Goal: Transaction & Acquisition: Purchase product/service

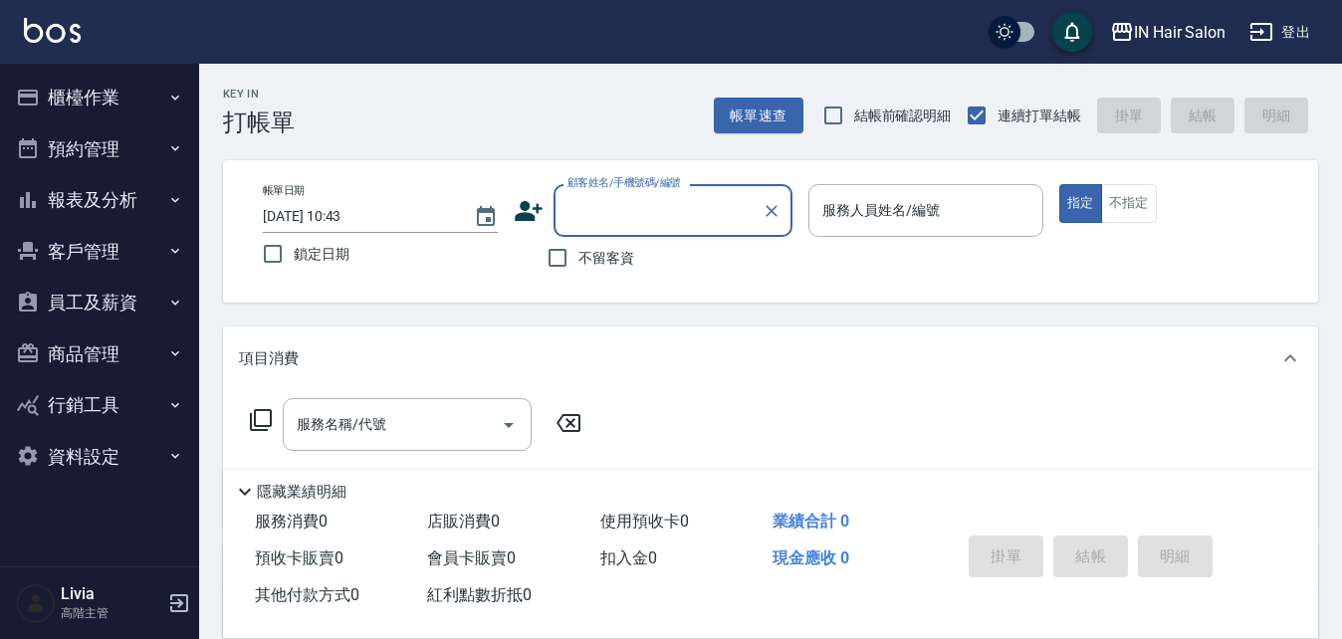
click at [609, 212] on input "顧客姓名/手機號碼/編號" at bounding box center [657, 210] width 191 height 35
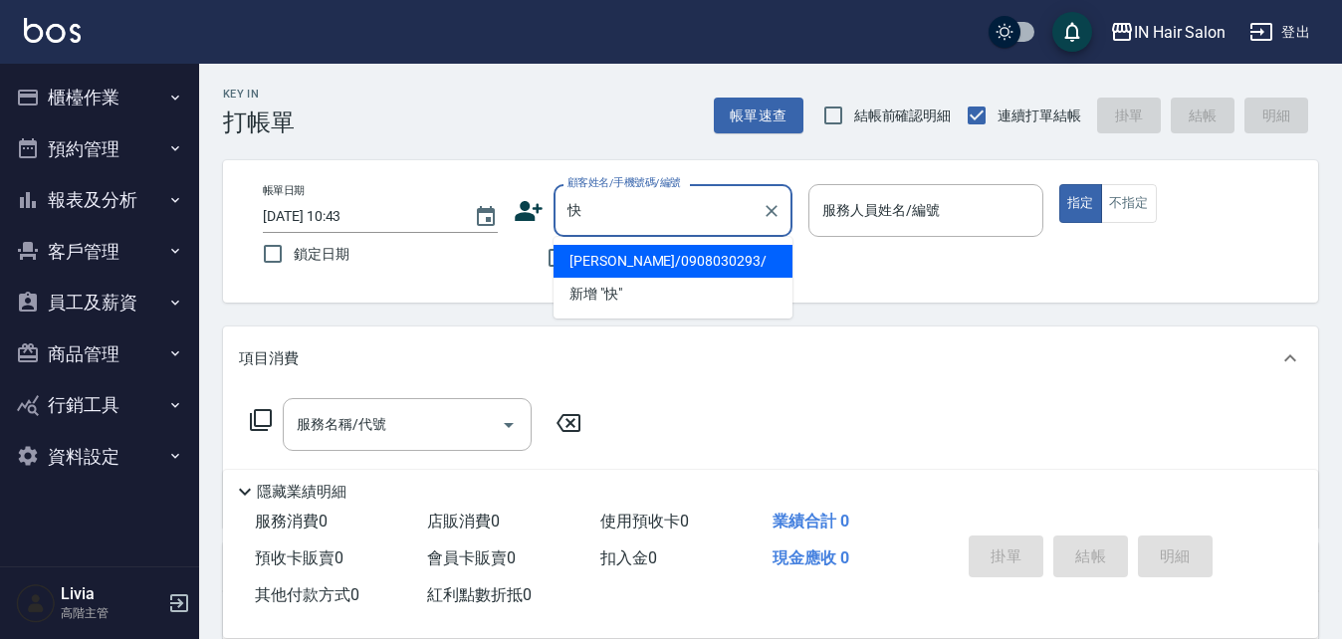
click at [602, 262] on li "[PERSON_NAME]/0908030293/" at bounding box center [672, 261] width 239 height 33
type input "[PERSON_NAME]/0908030293/"
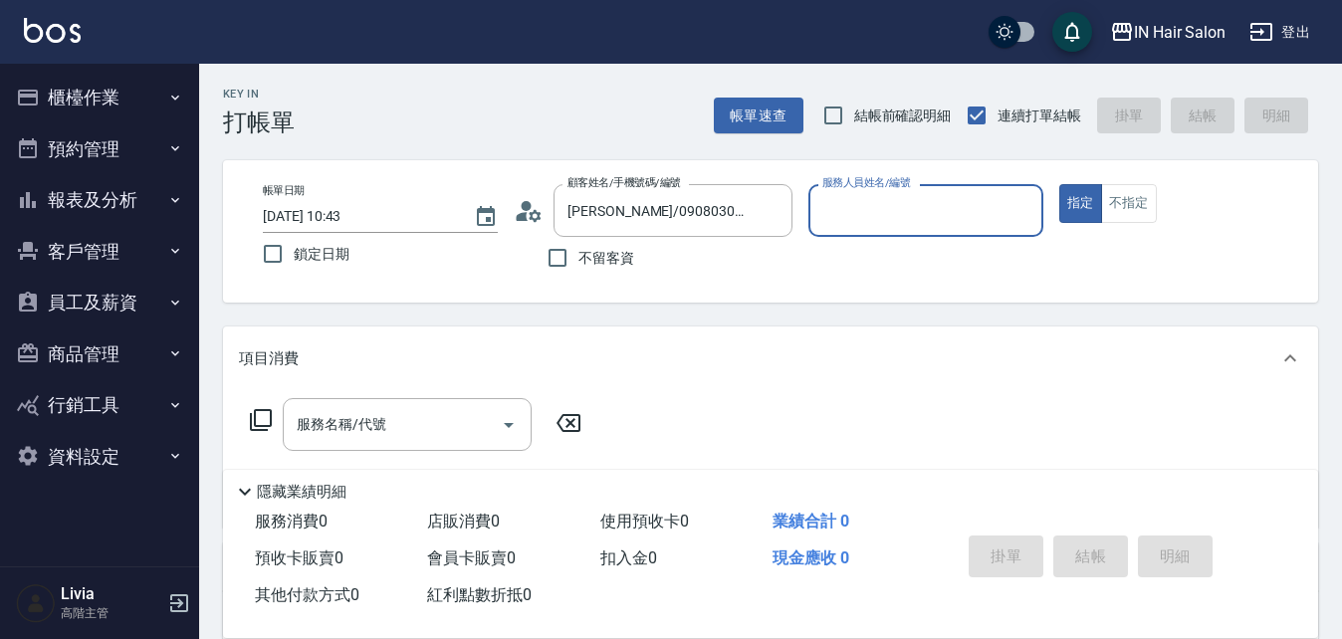
type input "6號設計師[PERSON_NAME]-6"
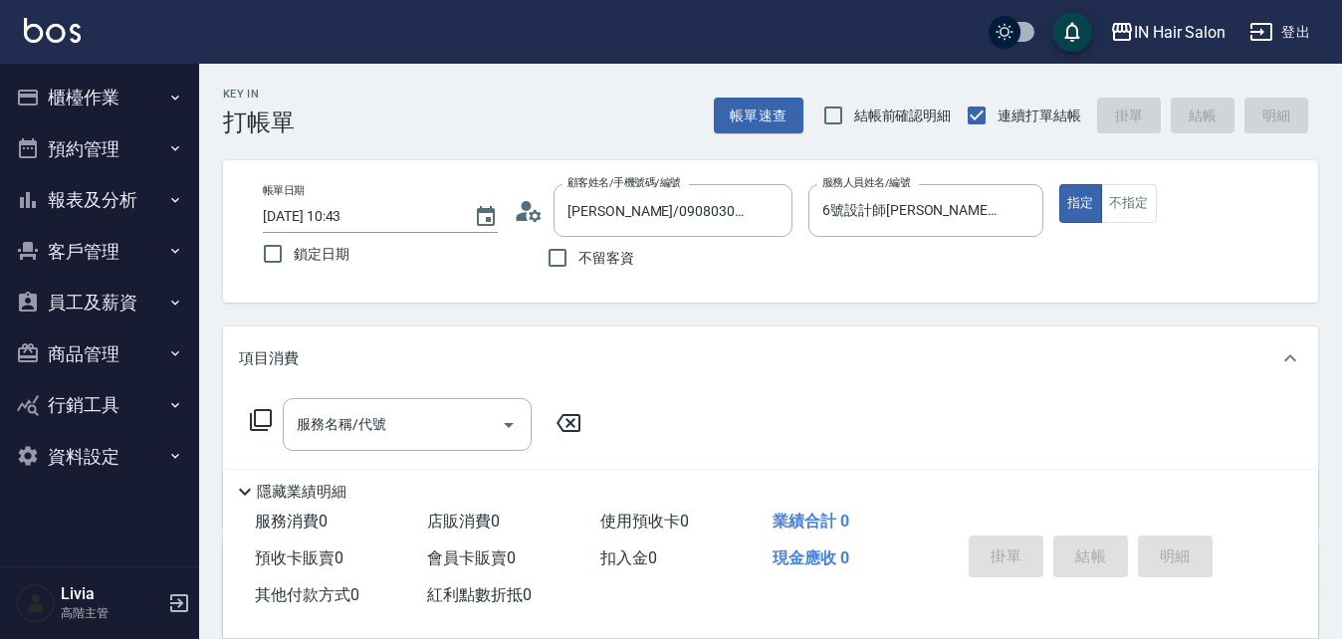
click at [265, 417] on icon at bounding box center [261, 420] width 24 height 24
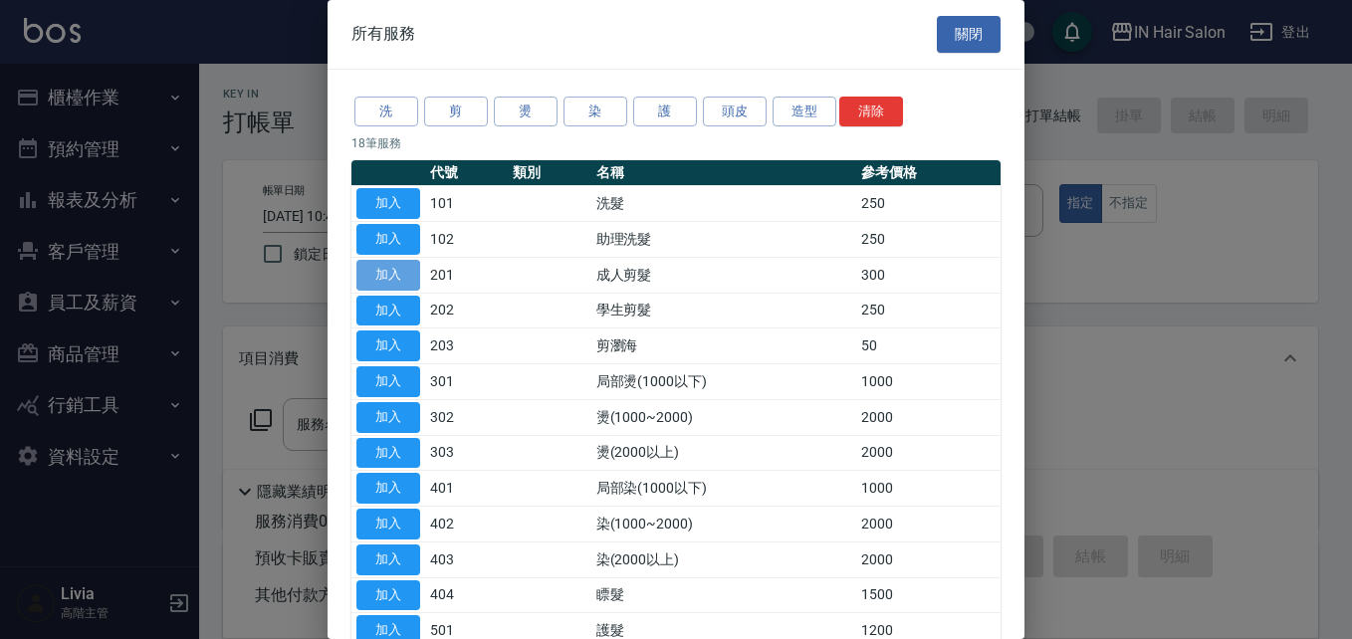
click at [401, 270] on button "加入" at bounding box center [388, 275] width 64 height 31
type input "成人剪髮(201)"
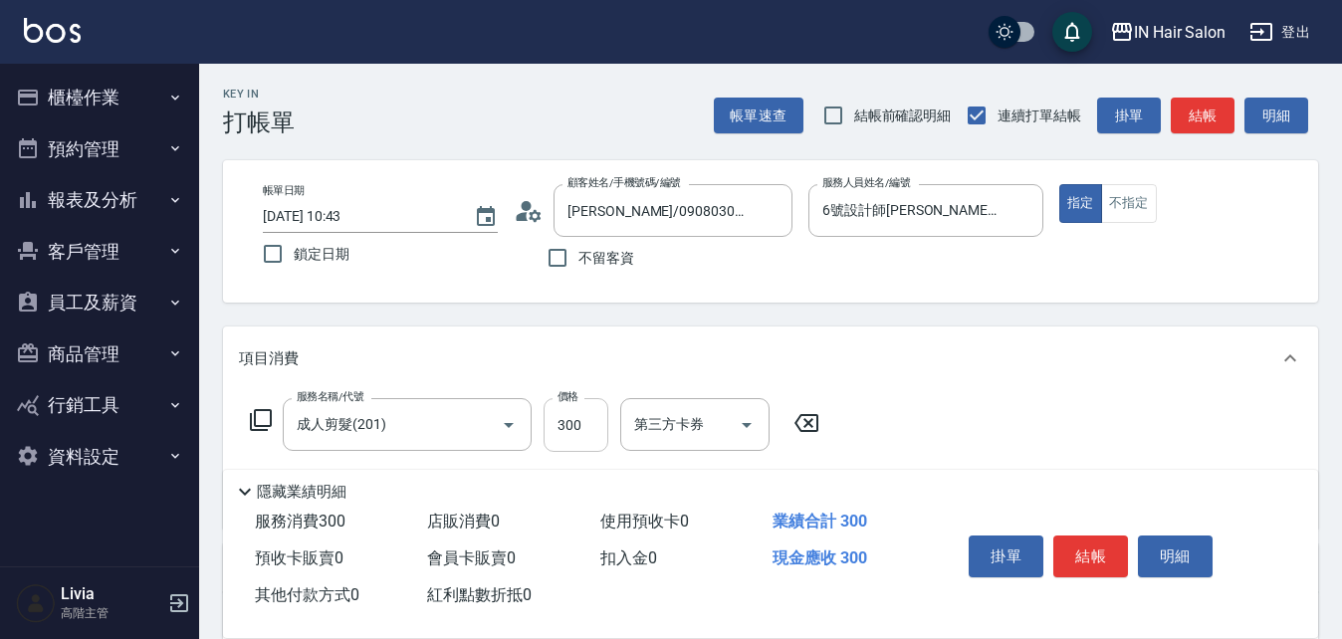
click at [593, 427] on input "300" at bounding box center [576, 425] width 65 height 54
type input "400"
click at [1014, 422] on div "服務名稱/代號 成人剪髮(201) 服務名稱/代號 價格 400 價格 第三方卡券 第三方卡券" at bounding box center [770, 459] width 1095 height 138
click at [1091, 549] on button "結帳" at bounding box center [1090, 557] width 75 height 42
